Goal: Task Accomplishment & Management: Use online tool/utility

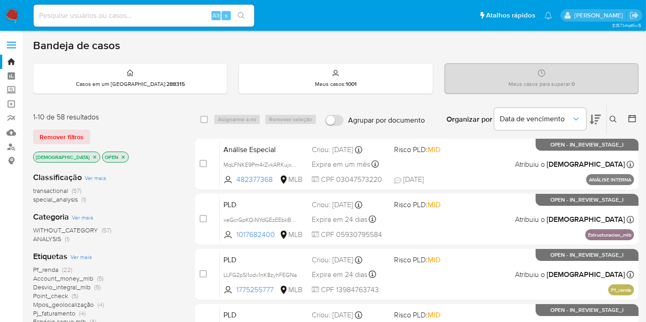
click at [176, 15] on input at bounding box center [144, 16] width 221 height 12
paste input "BZKO3WGc5cy80hLHCyZlP01d"
type input "BZKO3WGc5cy80hLHCyZlP01d"
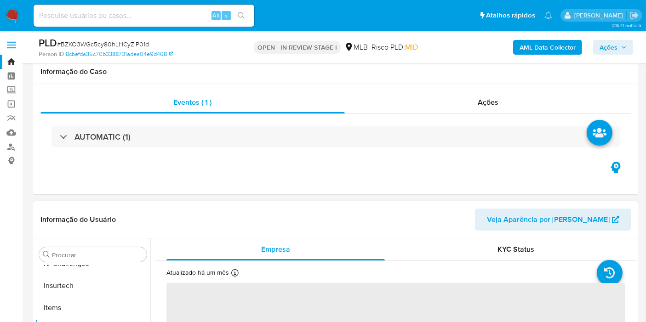
scroll to position [153, 0]
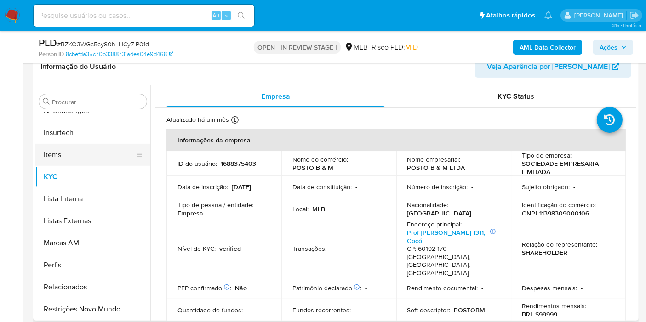
select select "10"
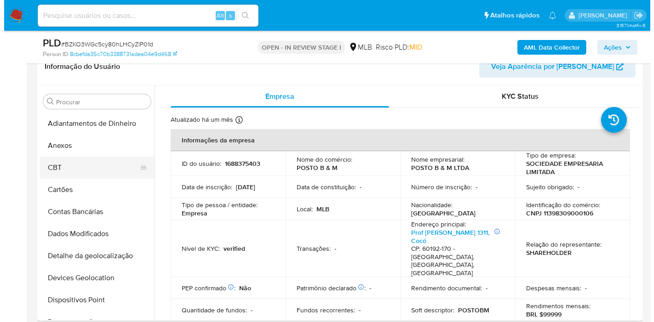
scroll to position [0, 0]
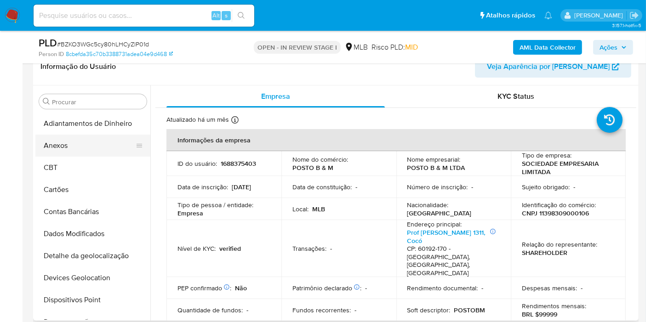
click at [106, 143] on button "Anexos" at bounding box center [89, 146] width 108 height 22
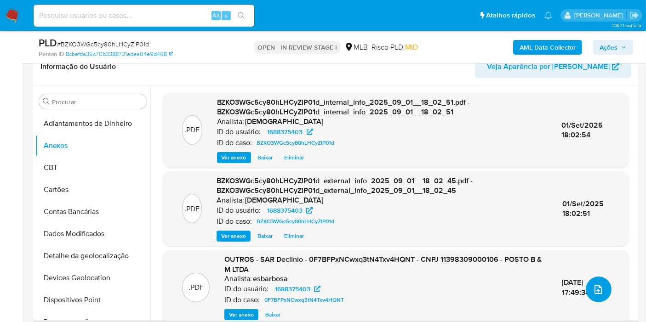
click at [596, 295] on button "upload-file" at bounding box center [599, 290] width 26 height 26
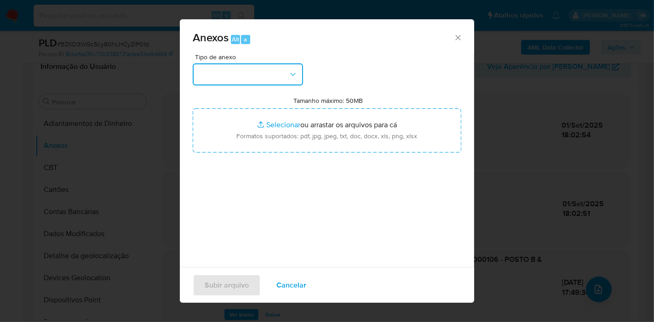
click at [283, 67] on button "button" at bounding box center [248, 74] width 110 height 22
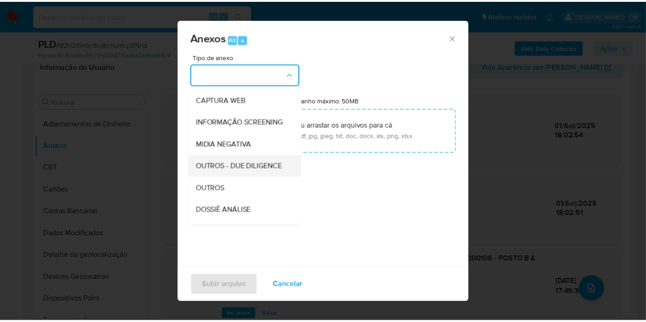
scroll to position [102, 0]
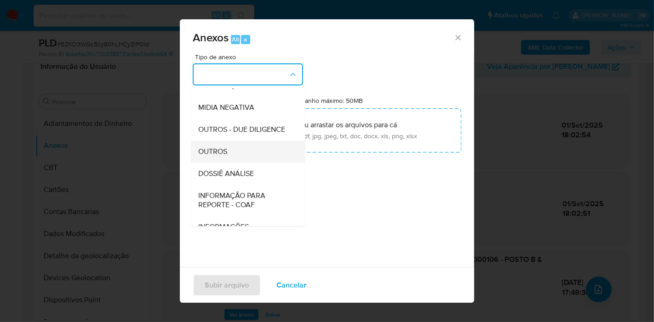
click at [238, 163] on div "OUTROS" at bounding box center [245, 152] width 94 height 22
click at [238, 172] on div "Tipo de anexo CAPTURA BUREAU CAPTURA DOWJONES CAPTURA GOOGLE CAPTURA WEB INFORM…" at bounding box center [327, 162] width 268 height 217
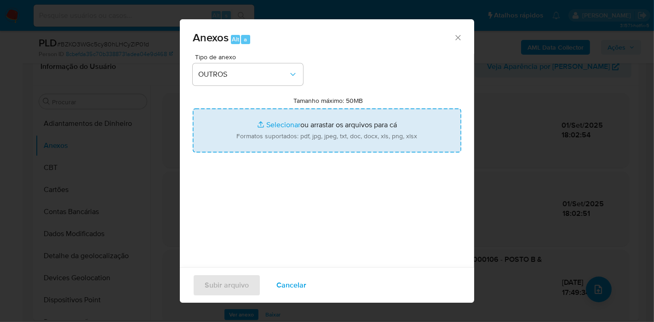
click at [249, 145] on input "Tamanho máximo: 50MB Selecionar arquivos" at bounding box center [327, 130] width 268 height 44
type input "C:\fakepath\DECLINIO SAR - CNPJ 11398309000106 - POSTO B E M LTDA.pdf"
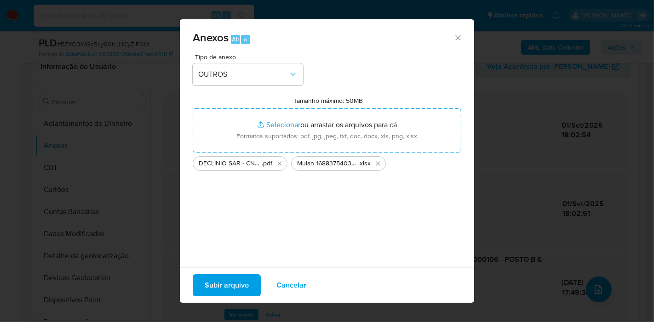
click at [233, 276] on span "Subir arquivo" at bounding box center [227, 285] width 44 height 20
